Goal: Information Seeking & Learning: Learn about a topic

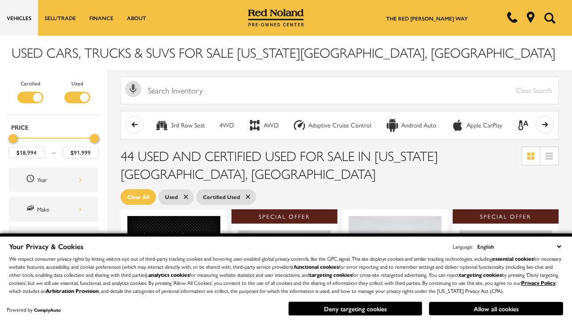
scroll to position [389, 0]
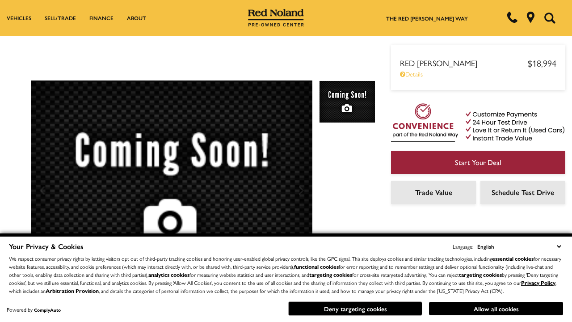
scroll to position [468, 0]
